Goal: Check status

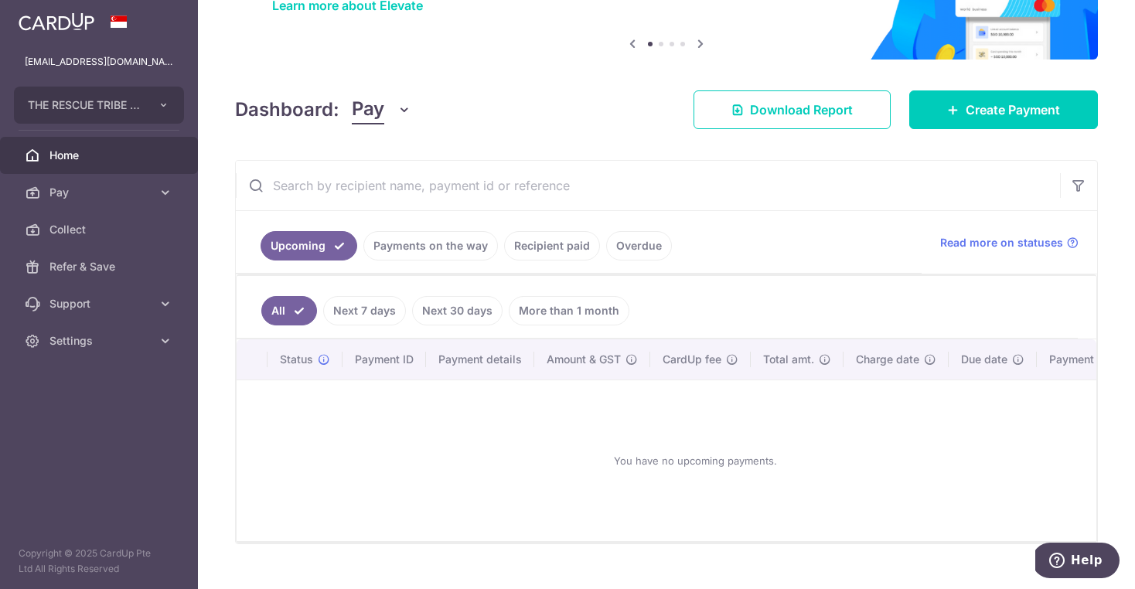
scroll to position [141, 0]
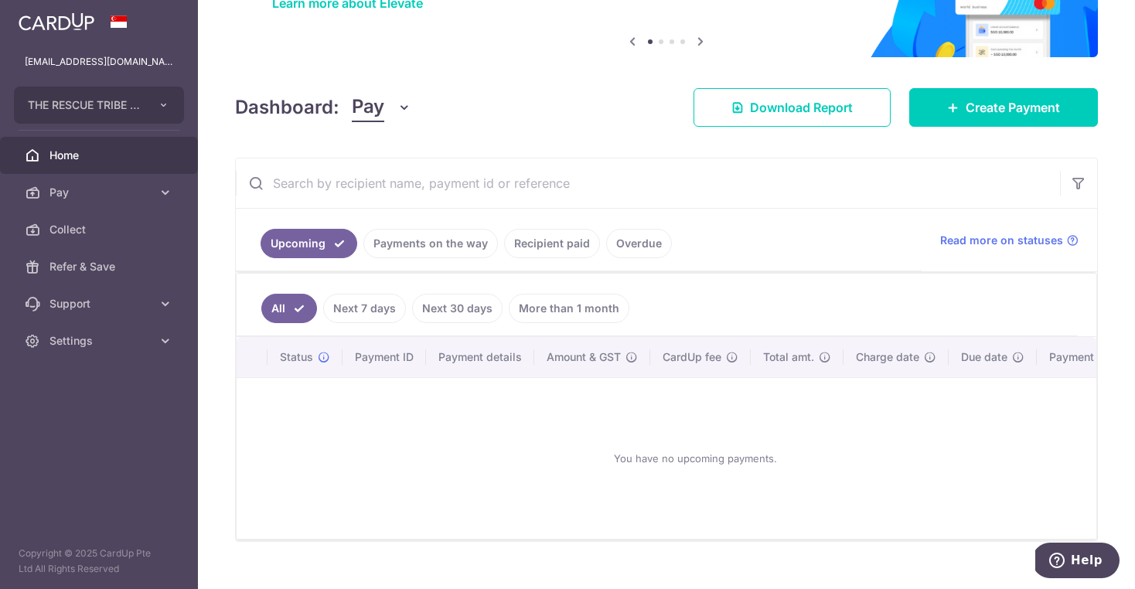
click at [511, 229] on link "Recipient paid" at bounding box center [552, 243] width 96 height 29
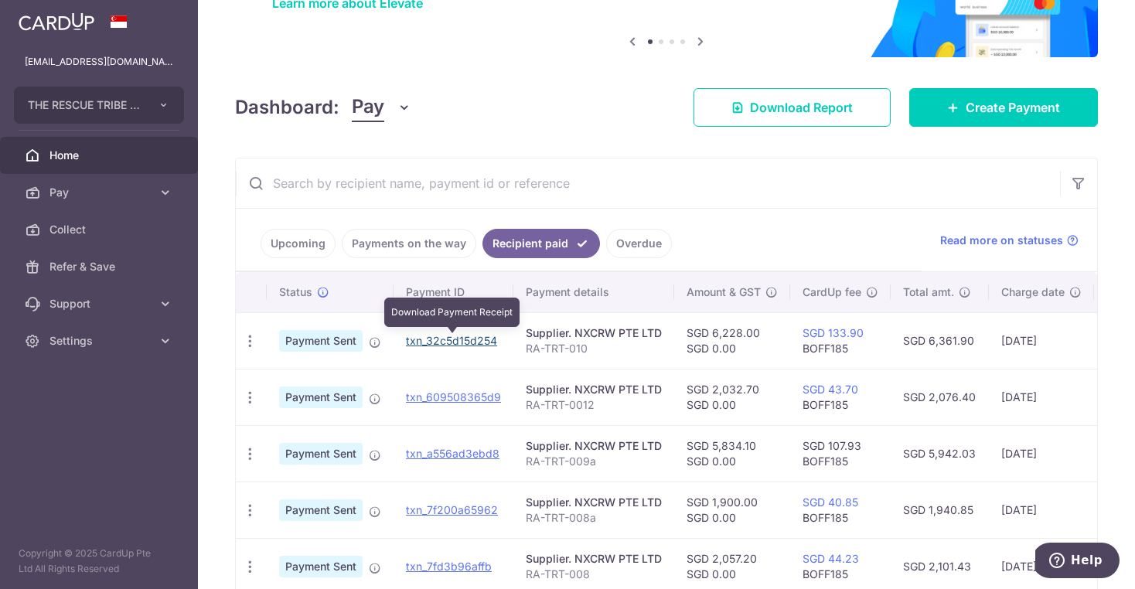
click at [459, 339] on link "txn_32c5d15d254" at bounding box center [451, 340] width 91 height 13
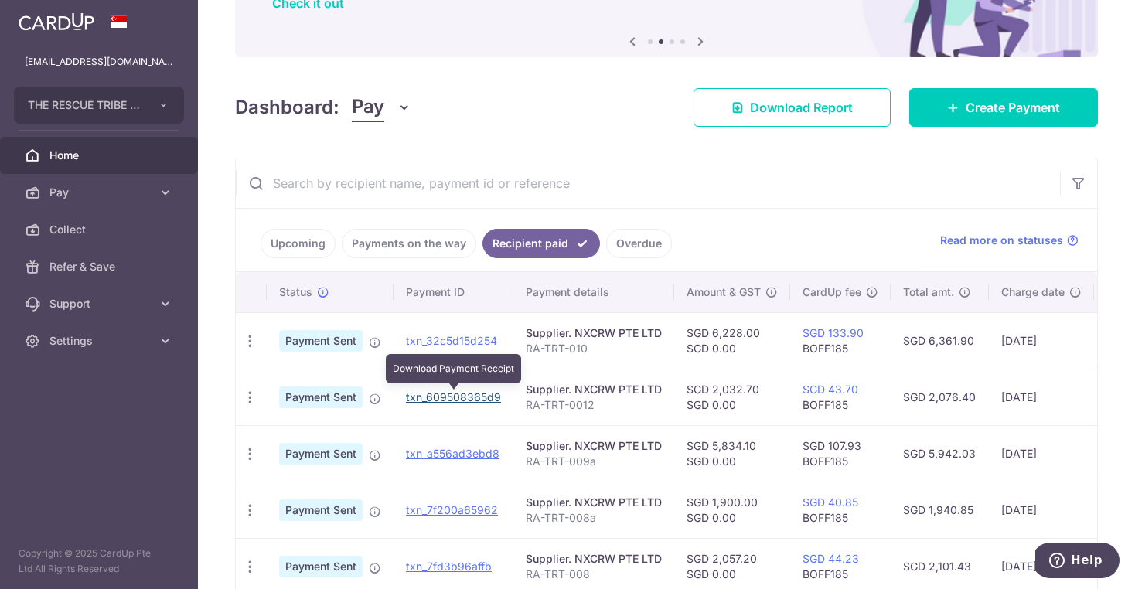
click at [470, 400] on link "txn_609508365d9" at bounding box center [453, 397] width 95 height 13
